Goal: Information Seeking & Learning: Find specific fact

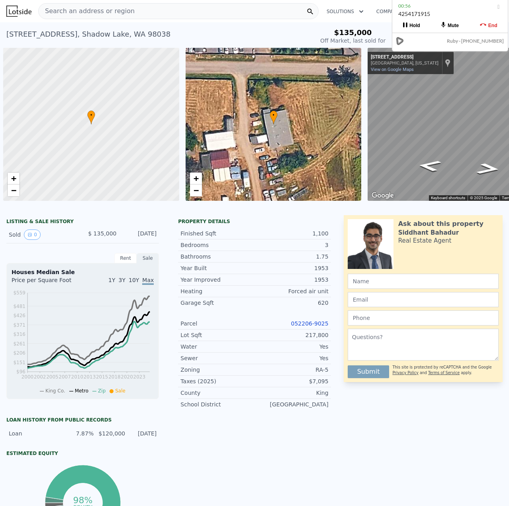
scroll to position [0, 3]
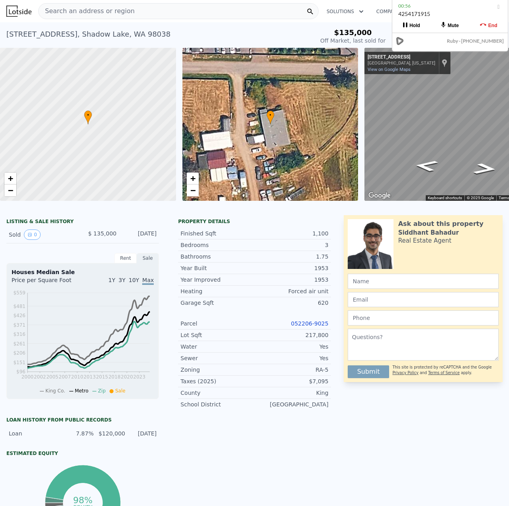
click at [127, 13] on div "Search an address or region" at bounding box center [178, 11] width 280 height 16
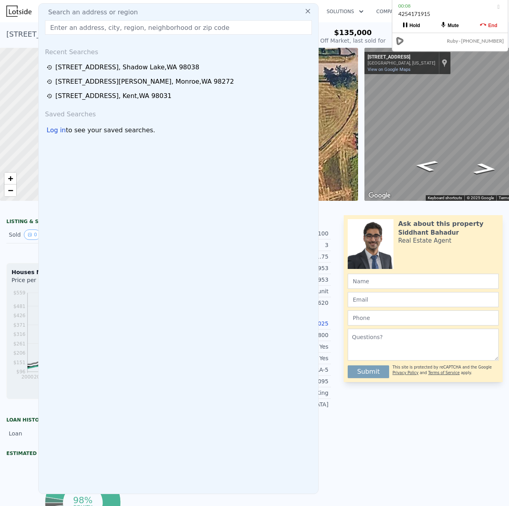
drag, startPoint x: 127, startPoint y: 13, endPoint x: 108, endPoint y: 29, distance: 24.9
click at [108, 29] on input "text" at bounding box center [178, 27] width 267 height 14
click at [105, 26] on input "text" at bounding box center [178, 27] width 267 height 14
paste input "[STREET_ADDRESS][PERSON_NAME]"
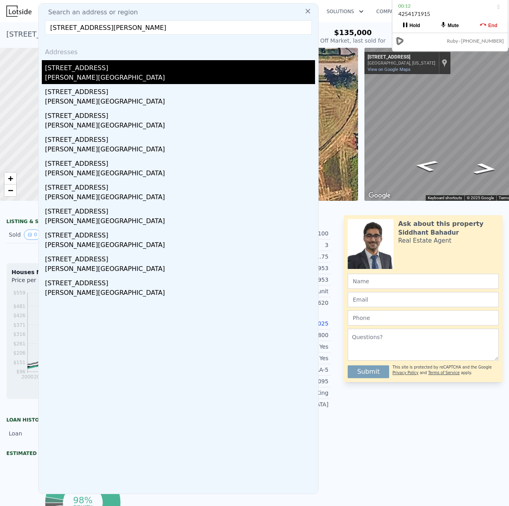
type input "[STREET_ADDRESS][PERSON_NAME]"
click at [93, 67] on div "[STREET_ADDRESS]" at bounding box center [180, 66] width 270 height 13
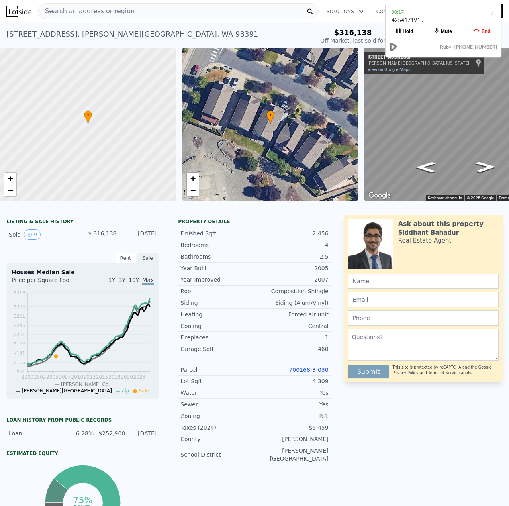
drag, startPoint x: 464, startPoint y: 29, endPoint x: 457, endPoint y: 35, distance: 9.0
click at [457, 35] on button "Mute" at bounding box center [443, 31] width 39 height 14
click at [307, 373] on link "700168-3-030" at bounding box center [308, 369] width 39 height 6
click at [170, 10] on div "Search an address or region" at bounding box center [178, 11] width 280 height 16
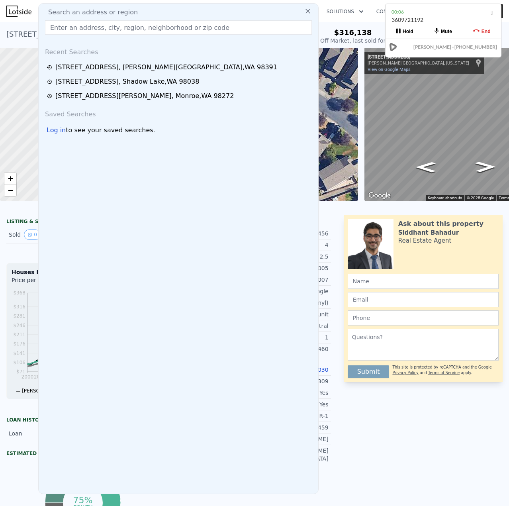
drag, startPoint x: 168, startPoint y: 25, endPoint x: 167, endPoint y: 35, distance: 10.0
click at [169, 26] on input "text" at bounding box center [178, 27] width 267 height 14
drag, startPoint x: 167, startPoint y: 35, endPoint x: 172, endPoint y: 41, distance: 8.2
drag, startPoint x: 172, startPoint y: 41, endPoint x: 168, endPoint y: 27, distance: 15.3
click at [168, 27] on input "text" at bounding box center [178, 27] width 267 height 14
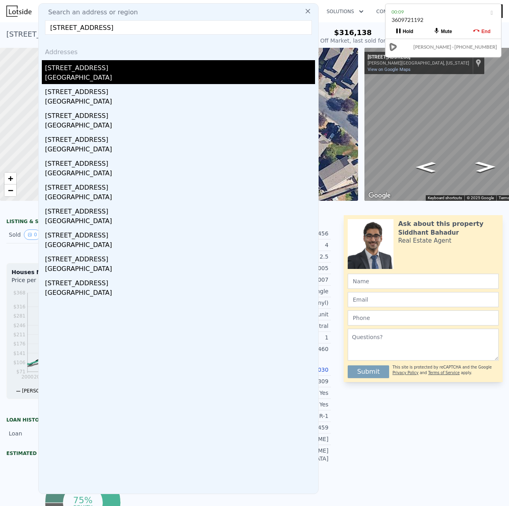
type input "[STREET_ADDRESS]"
click at [125, 73] on div "[GEOGRAPHIC_DATA]" at bounding box center [180, 78] width 270 height 11
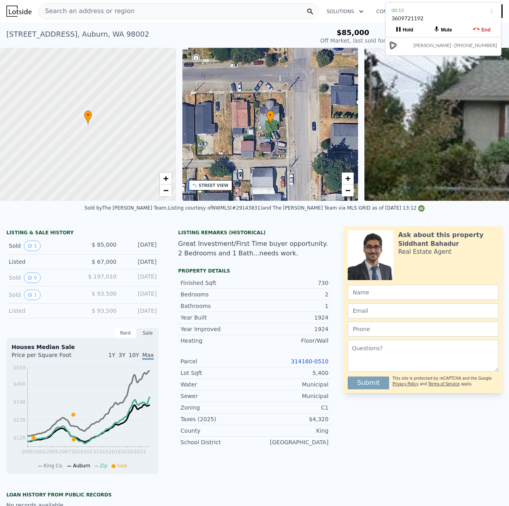
drag, startPoint x: 440, startPoint y: 19, endPoint x: 445, endPoint y: 17, distance: 5.2
click at [445, 17] on div "3609721192" at bounding box center [443, 21] width 104 height 15
click at [487, 29] on div "End" at bounding box center [485, 30] width 9 height 6
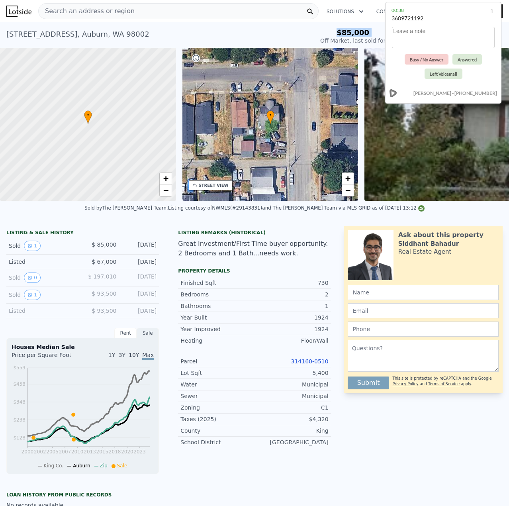
drag, startPoint x: 321, startPoint y: 35, endPoint x: 358, endPoint y: 39, distance: 37.3
click at [338, 43] on div "[STREET_ADDRESS] Sold [DATE] for $85k (~ARV $387k ) $85,000 Off Market, last so…" at bounding box center [254, 36] width 496 height 22
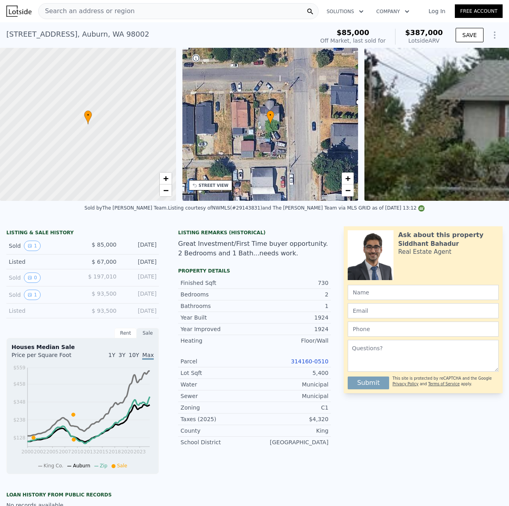
click at [311, 244] on div "Listing Remarks (Historical) Great Investment/First Time buyer opportunity. 2 B…" at bounding box center [254, 246] width 165 height 35
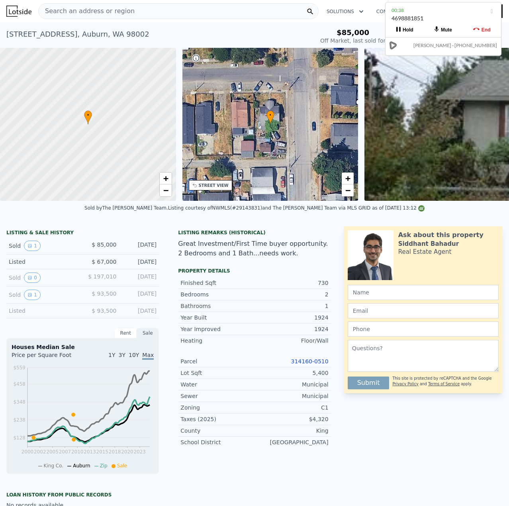
click at [115, 19] on div "Search an address or region" at bounding box center [178, 11] width 280 height 16
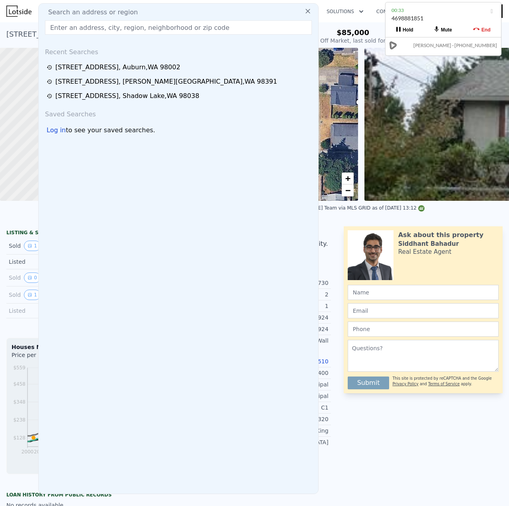
click at [111, 28] on input "text" at bounding box center [178, 27] width 267 height 14
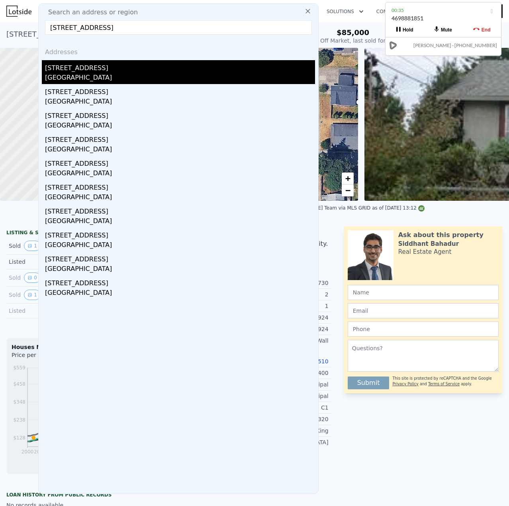
type input "[STREET_ADDRESS]"
click at [117, 71] on div "[STREET_ADDRESS]" at bounding box center [180, 66] width 270 height 13
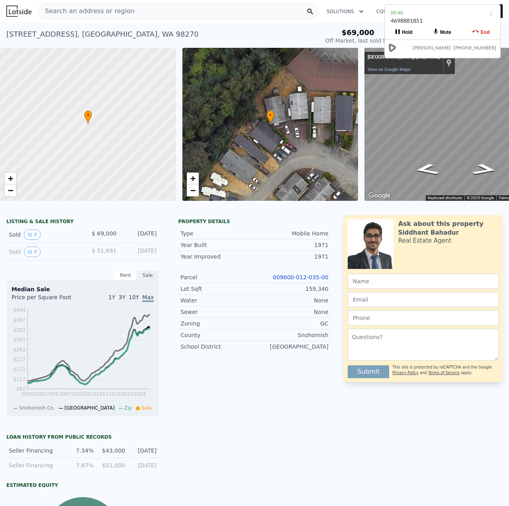
drag, startPoint x: 435, startPoint y: 16, endPoint x: 432, endPoint y: 24, distance: 8.7
click at [435, 18] on div "4698881851" at bounding box center [443, 24] width 104 height 15
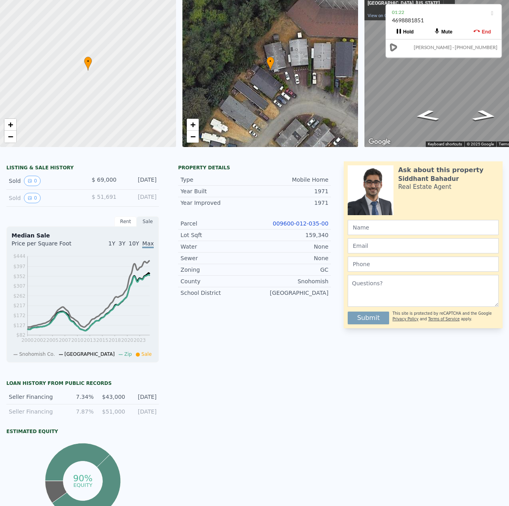
scroll to position [3, 0]
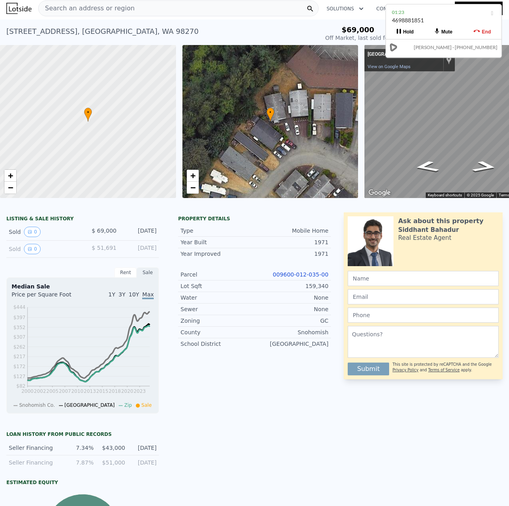
click at [164, 10] on div "Search an address or region" at bounding box center [178, 8] width 280 height 16
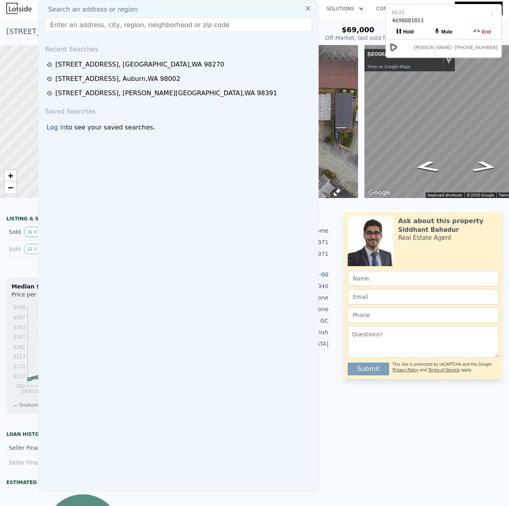
click at [133, 31] on input "text" at bounding box center [178, 25] width 267 height 14
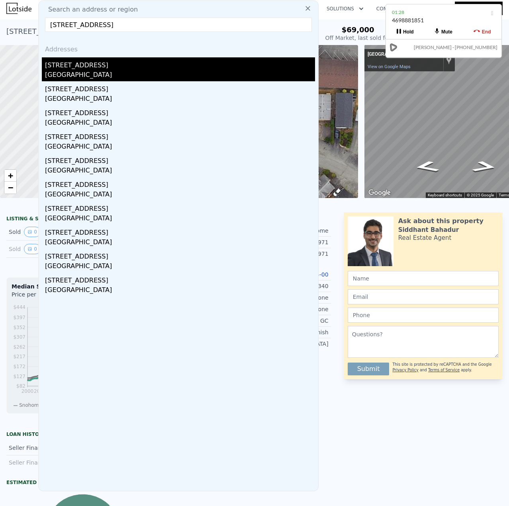
type input "[STREET_ADDRESS]"
click at [100, 64] on div "[STREET_ADDRESS]" at bounding box center [180, 63] width 270 height 13
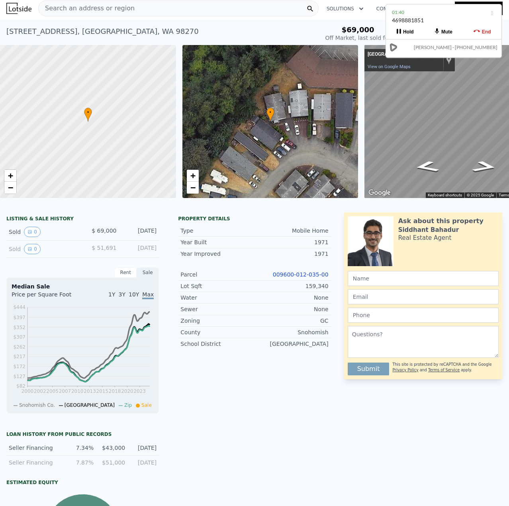
click at [152, 10] on div "Search an address or region" at bounding box center [178, 8] width 280 height 16
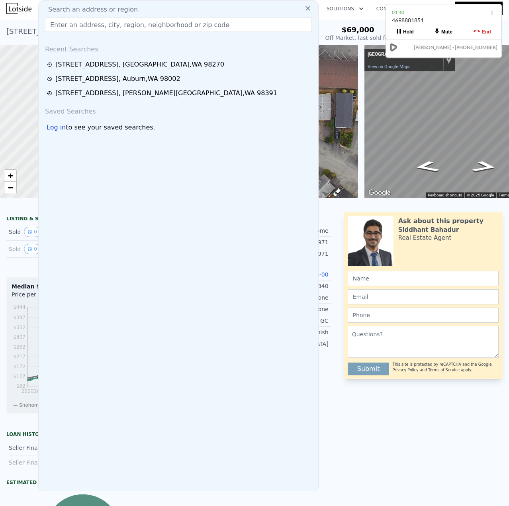
click at [137, 23] on input "text" at bounding box center [178, 25] width 267 height 14
type input "[STREET_ADDRESS]"
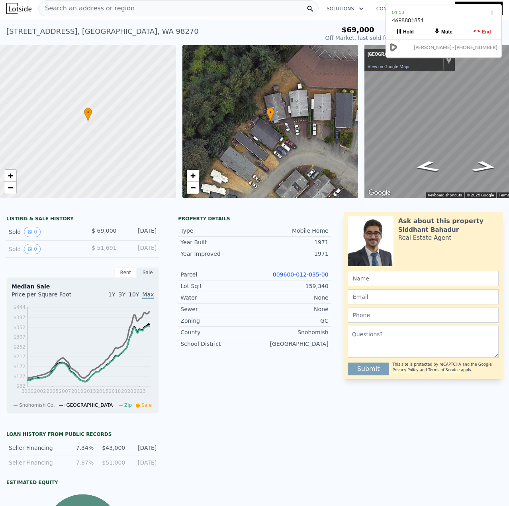
click at [418, 426] on div "Ask about this property [PERSON_NAME] Real Estate Agent Submit This site is pro…" at bounding box center [426, 429] width 165 height 435
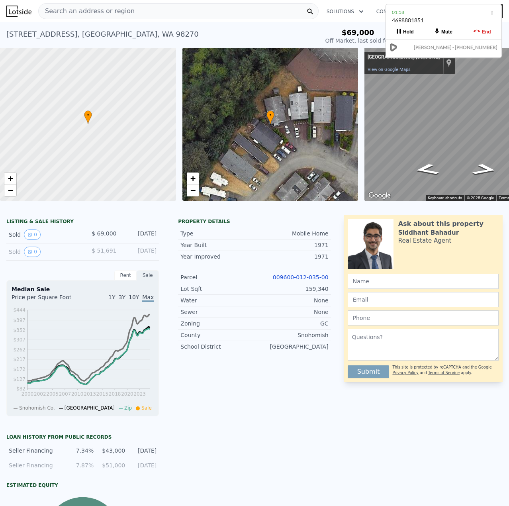
click at [302, 280] on link "009600-012-035-00" at bounding box center [301, 277] width 56 height 6
drag, startPoint x: 410, startPoint y: 19, endPoint x: 439, endPoint y: 17, distance: 29.1
click at [439, 17] on div "4698881851" at bounding box center [444, 22] width 104 height 15
click at [131, 11] on div "Search an address or region" at bounding box center [178, 11] width 280 height 16
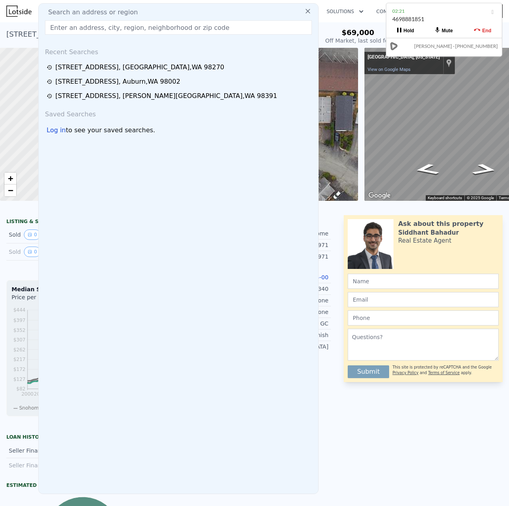
drag, startPoint x: 131, startPoint y: 11, endPoint x: 97, endPoint y: 28, distance: 38.1
click at [97, 28] on input "text" at bounding box center [178, 27] width 267 height 14
paste input "[STREET_ADDRESS]"
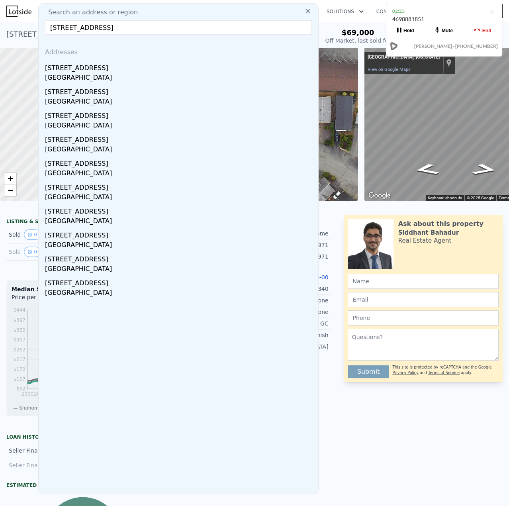
drag, startPoint x: 121, startPoint y: 29, endPoint x: 135, endPoint y: 29, distance: 14.3
click at [122, 29] on input "[STREET_ADDRESS]" at bounding box center [178, 27] width 267 height 14
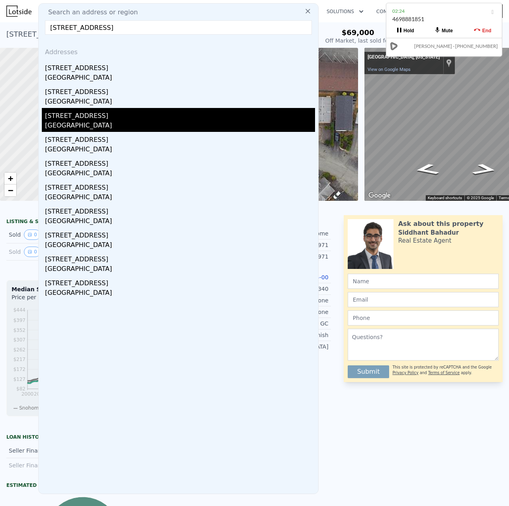
type input "[STREET_ADDRESS]"
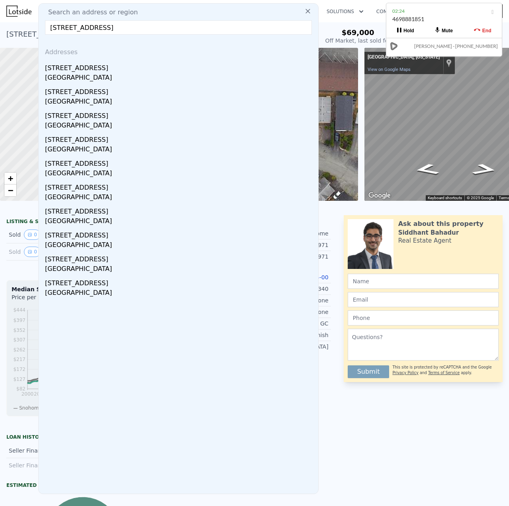
drag, startPoint x: 97, startPoint y: 119, endPoint x: 203, endPoint y: 205, distance: 136.7
click at [97, 119] on div "[STREET_ADDRESS]" at bounding box center [180, 114] width 270 height 13
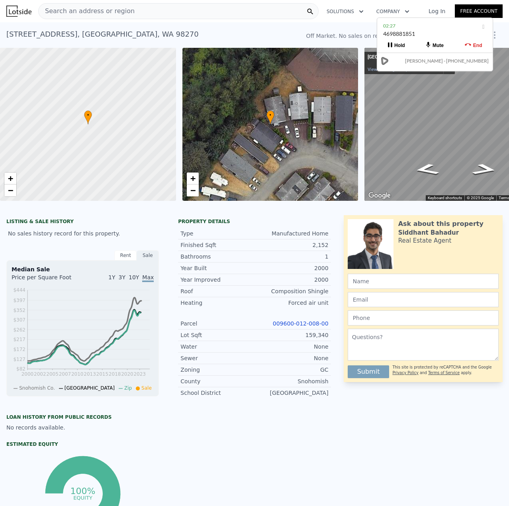
drag, startPoint x: 439, startPoint y: 19, endPoint x: 437, endPoint y: 36, distance: 17.3
click at [434, 32] on div "4698881851" at bounding box center [435, 37] width 104 height 15
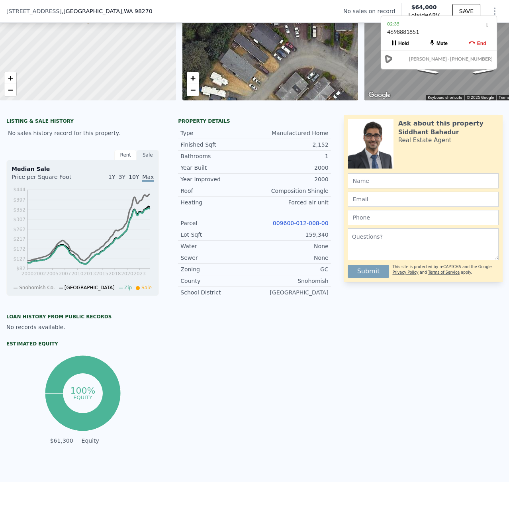
scroll to position [3, 0]
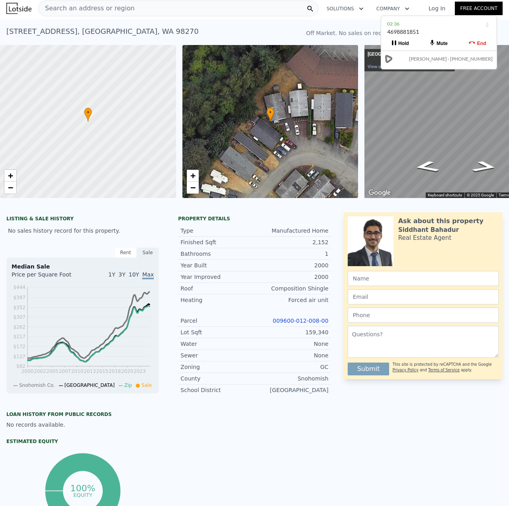
click at [303, 324] on link "009600-012-008-00" at bounding box center [301, 320] width 56 height 6
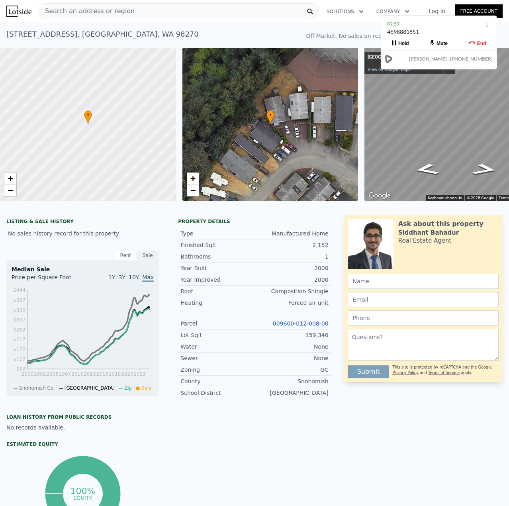
click at [84, 32] on div "[STREET_ADDRESS]" at bounding box center [102, 34] width 192 height 11
copy div "[STREET_ADDRESS] No sales on record (~ARV $64k )"
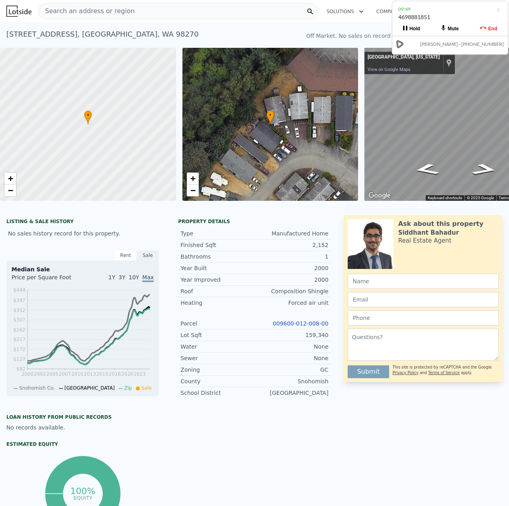
click at [293, 326] on link "009600-012-008-00" at bounding box center [301, 323] width 56 height 6
